Goal: Find contact information

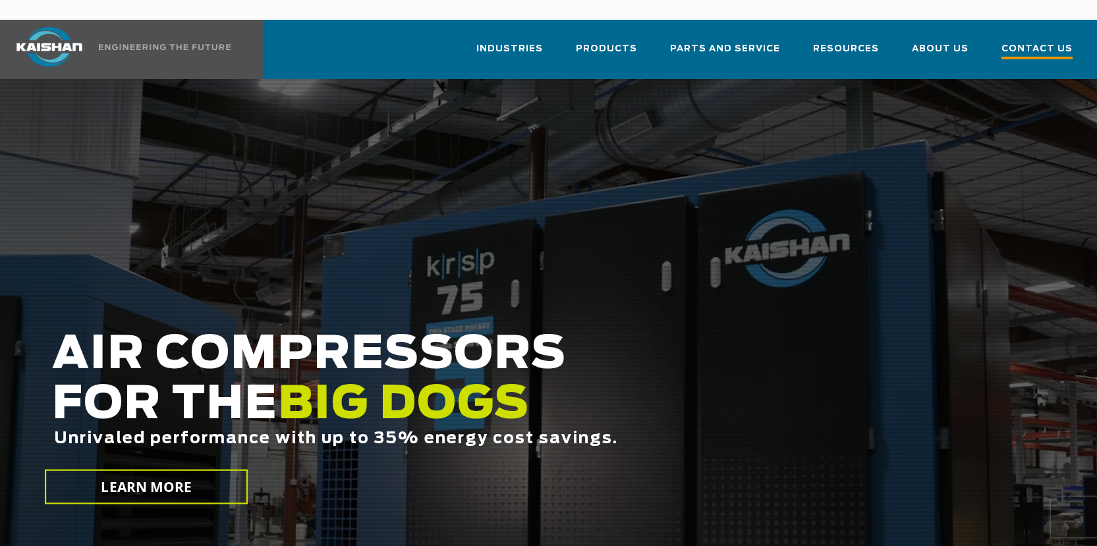
click at [1020, 42] on span "Contact Us" at bounding box center [1036, 51] width 71 height 18
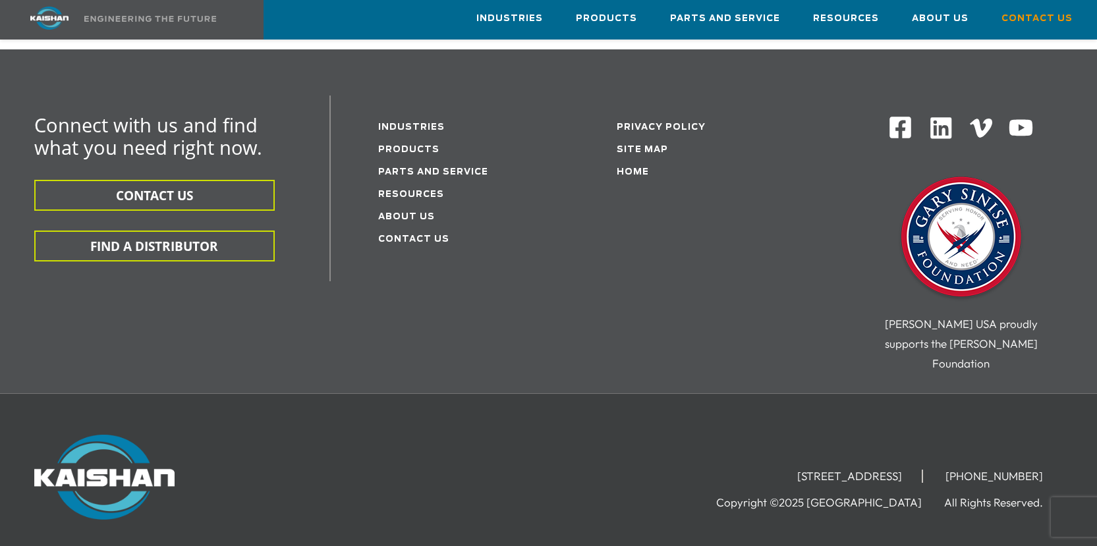
scroll to position [452, 0]
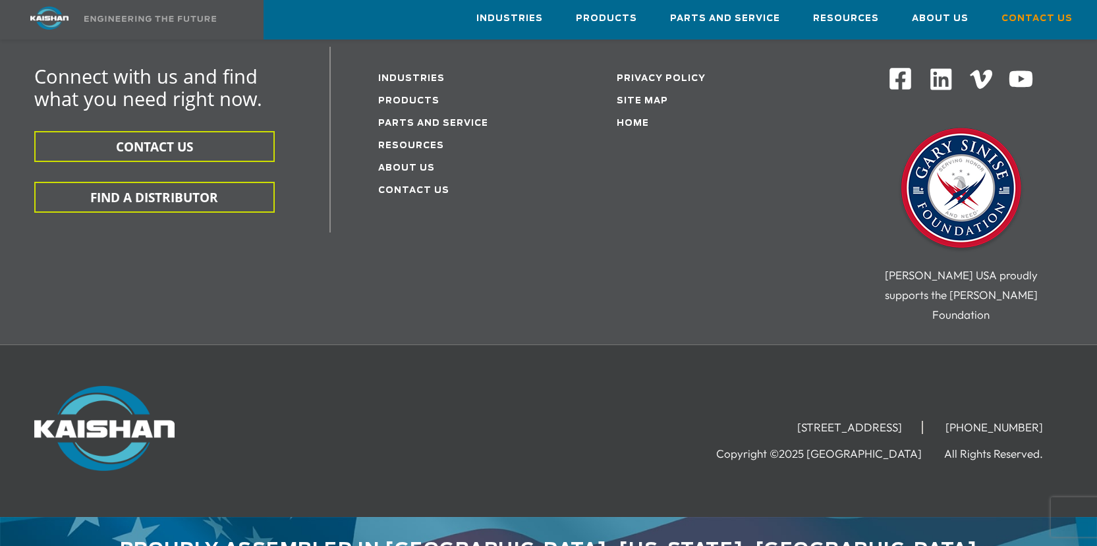
drag, startPoint x: 926, startPoint y: 389, endPoint x: 708, endPoint y: 393, distance: 217.5
click at [777, 421] on li "[STREET_ADDRESS]" at bounding box center [850, 427] width 146 height 13
copy li "[STREET_ADDRESS]"
